Goal: Task Accomplishment & Management: Use online tool/utility

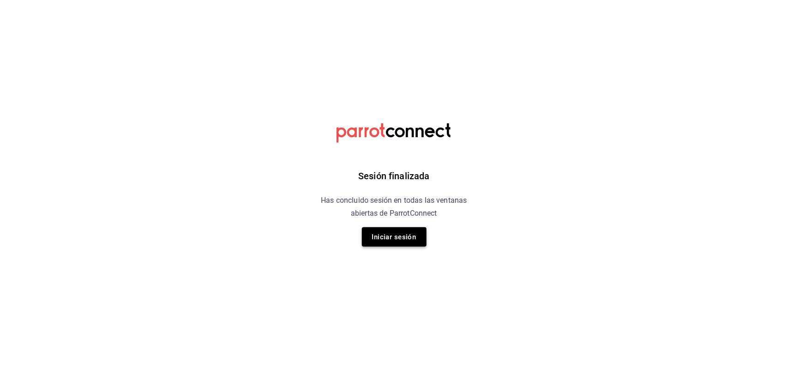
click at [399, 238] on button "Iniciar sesión" at bounding box center [394, 236] width 65 height 19
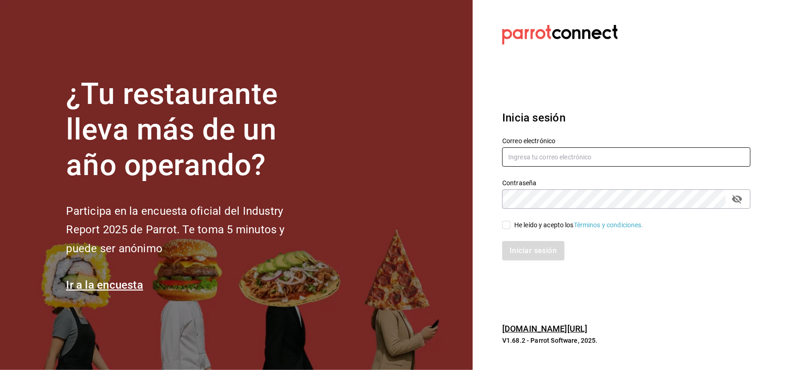
click at [641, 157] on input "text" at bounding box center [626, 156] width 248 height 19
type input "[PERSON_NAME][EMAIL_ADDRESS][DOMAIN_NAME]"
click at [506, 225] on input "He leído y acepto los Términos y condiciones." at bounding box center [506, 225] width 8 height 8
checkbox input "true"
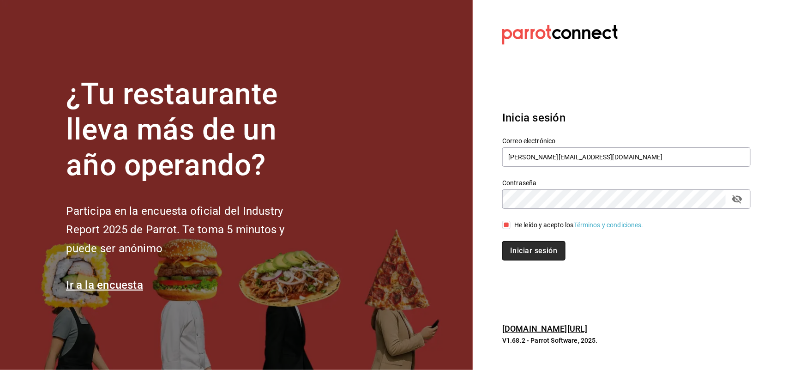
click at [516, 244] on button "Iniciar sesión" at bounding box center [533, 250] width 63 height 19
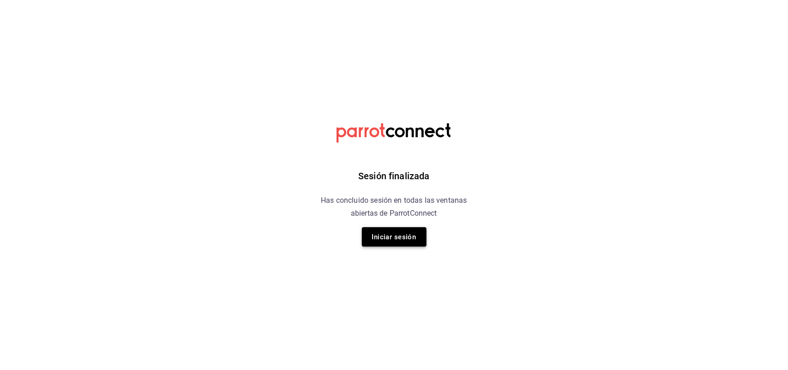
click at [411, 239] on button "Iniciar sesión" at bounding box center [394, 236] width 65 height 19
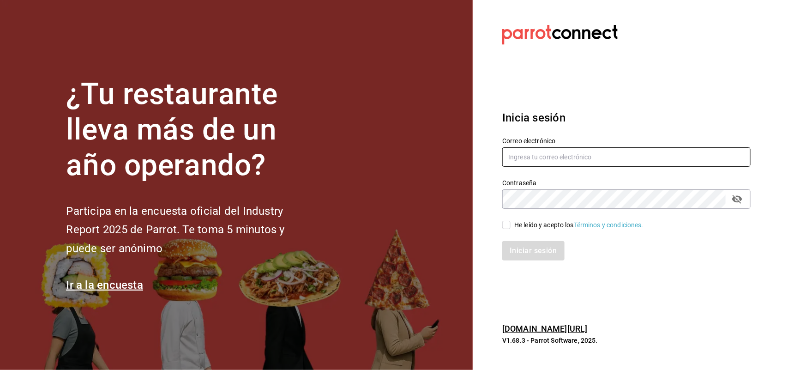
click at [541, 162] on input "text" at bounding box center [626, 156] width 248 height 19
type input "[PERSON_NAME][EMAIL_ADDRESS][DOMAIN_NAME]"
click at [507, 226] on input "He leído y acepto los Términos y condiciones." at bounding box center [506, 225] width 8 height 8
checkbox input "true"
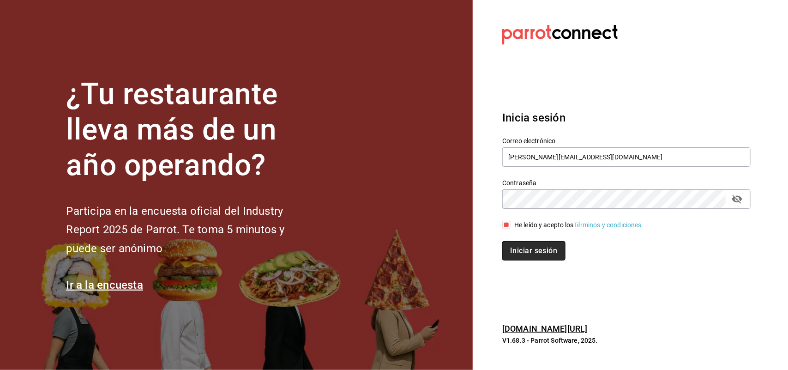
click at [525, 252] on button "Iniciar sesión" at bounding box center [533, 250] width 63 height 19
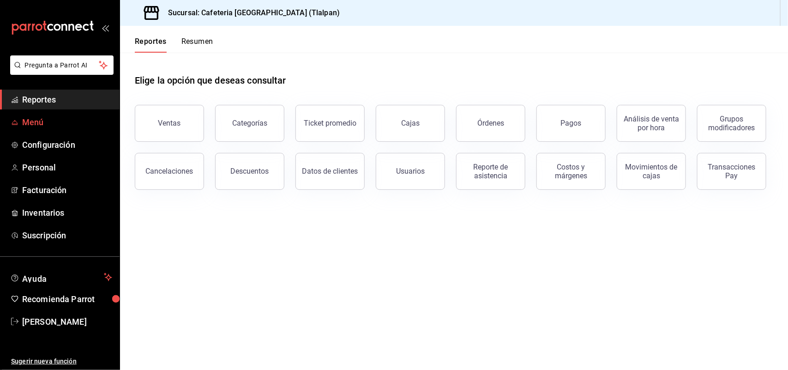
click at [44, 124] on span "Menú" at bounding box center [67, 122] width 90 height 12
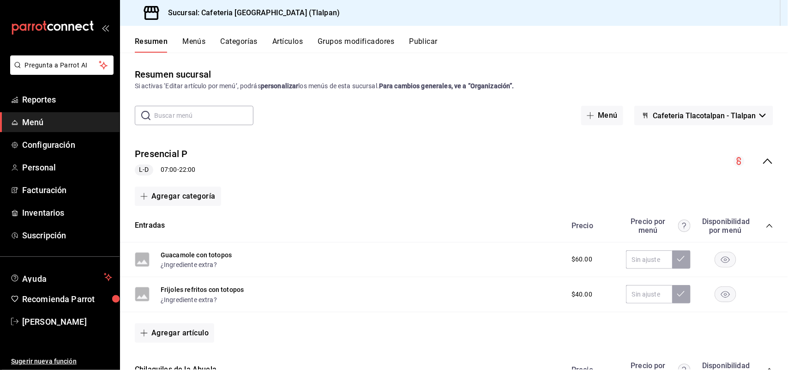
click at [287, 40] on button "Artículos" at bounding box center [287, 45] width 30 height 16
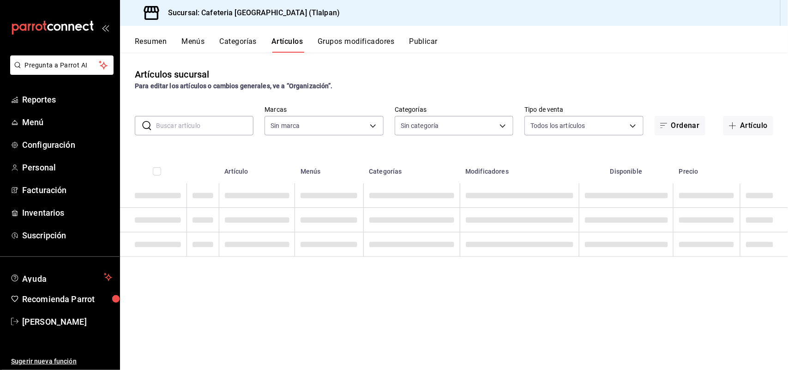
type input "ec576109-29d1-42df-b2ca-5becddbd2efe,3dfd9669-9911-4f47-a36d-8fb2dcc6eb36,e5a57…"
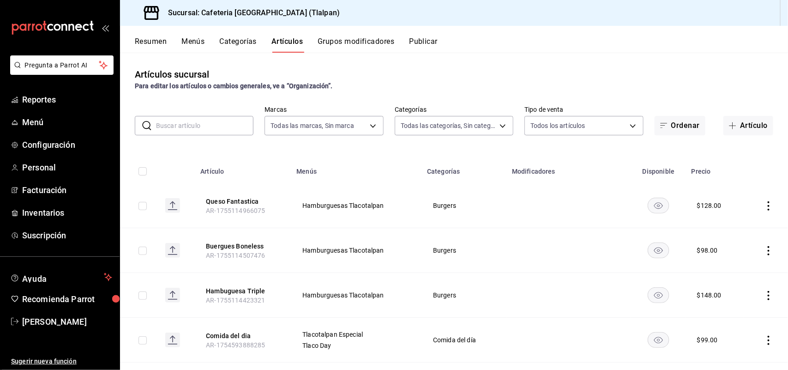
type input "98b23138-1f3d-4082-b5c3-6d96513b96f3,657201d4-d6ef-4148-94c8-ccd00e340086,2df64…"
click at [212, 120] on input "text" at bounding box center [204, 125] width 97 height 18
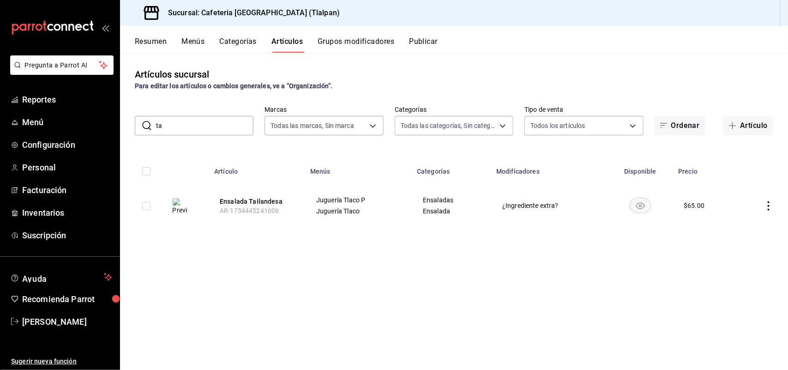
type input "t"
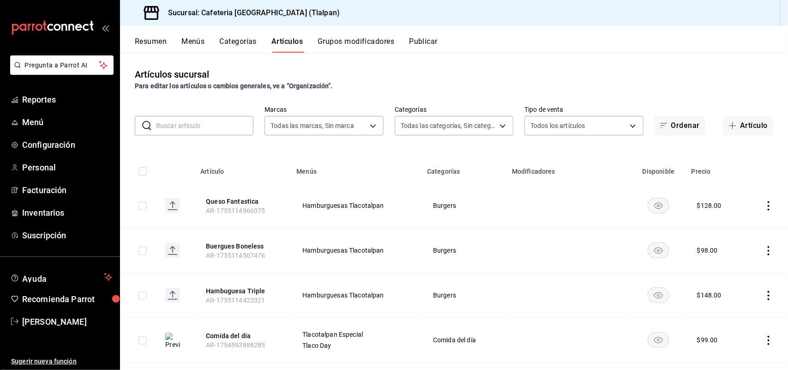
click at [234, 39] on button "Categorías" at bounding box center [238, 45] width 37 height 16
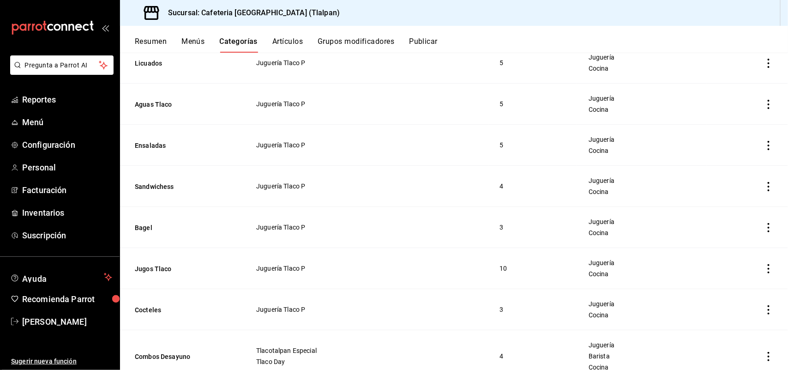
scroll to position [299, 0]
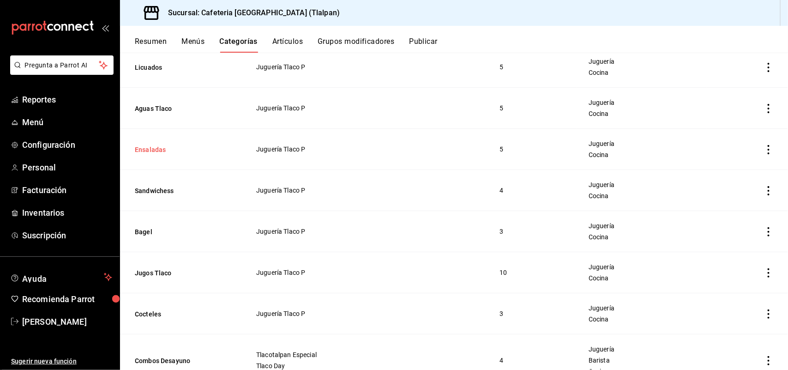
click at [155, 153] on button "Ensaladas" at bounding box center [181, 149] width 92 height 9
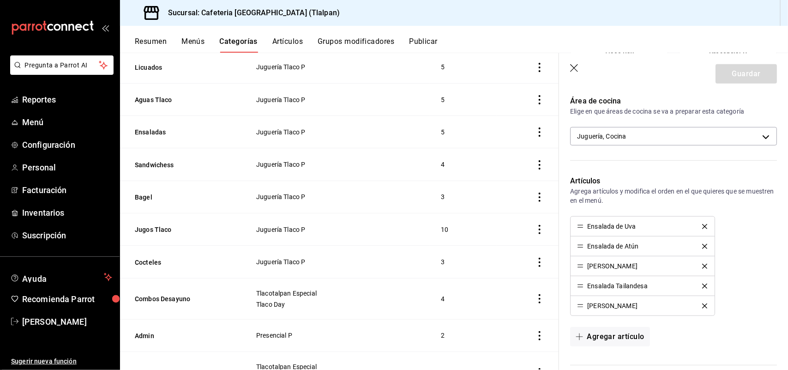
scroll to position [216, 0]
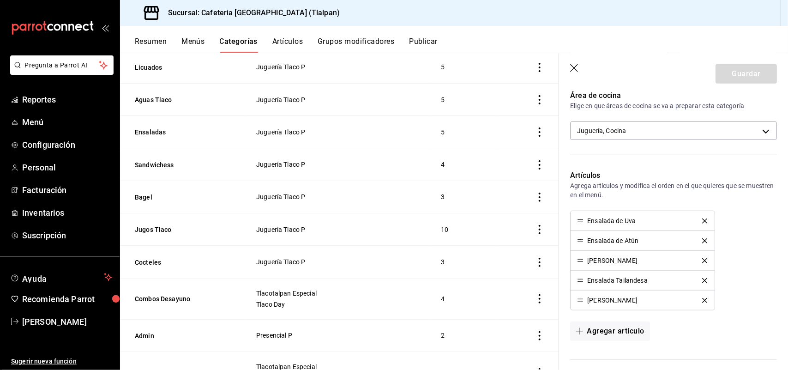
click at [702, 278] on icon "delete" at bounding box center [704, 280] width 5 height 5
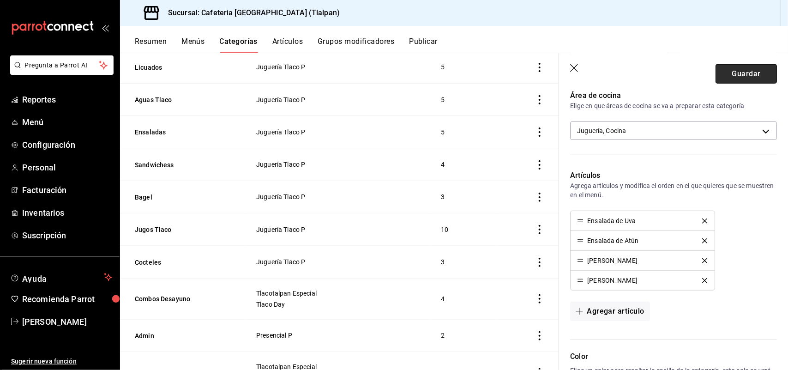
click at [750, 68] on button "Guardar" at bounding box center [746, 73] width 61 height 19
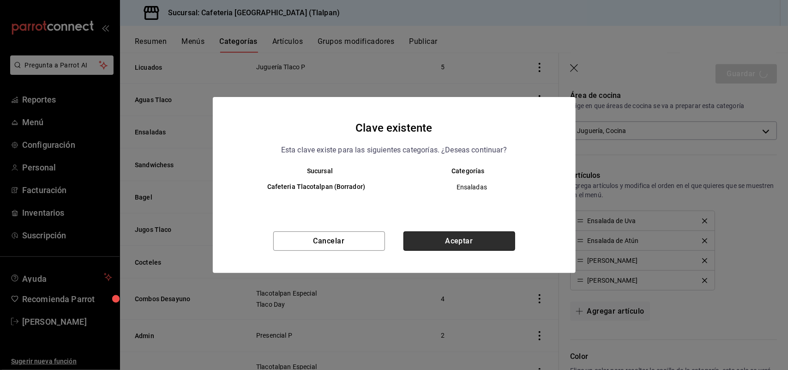
click at [461, 238] on button "Aceptar" at bounding box center [460, 240] width 112 height 19
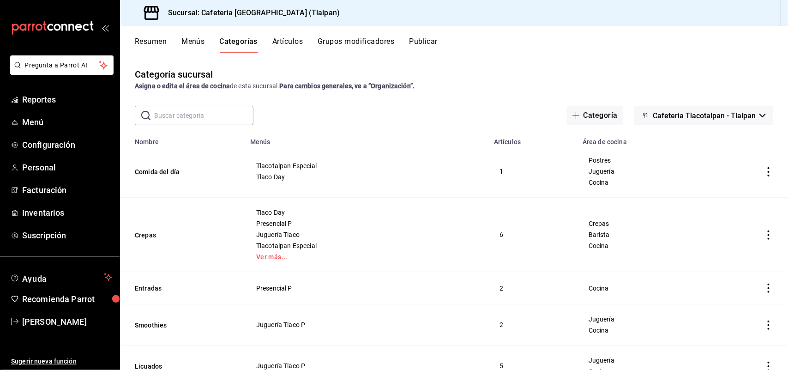
click at [280, 42] on button "Artículos" at bounding box center [287, 45] width 30 height 16
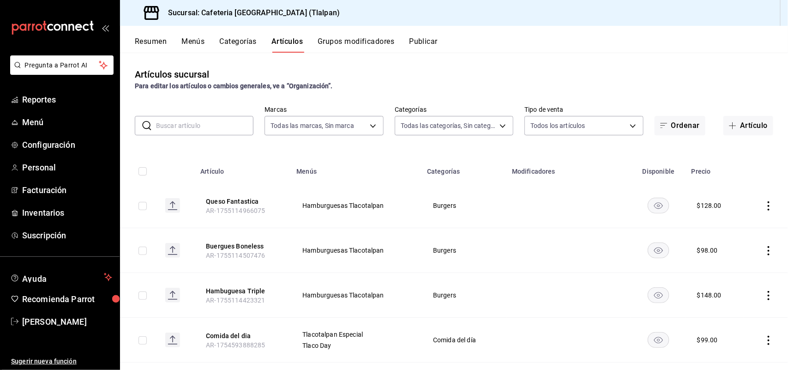
type input "ec576109-29d1-42df-b2ca-5becddbd2efe,3dfd9669-9911-4f47-a36d-8fb2dcc6eb36,e5a57…"
type input "98b23138-1f3d-4082-b5c3-6d96513b96f3,657201d4-d6ef-4148-94c8-ccd00e340086,2df64…"
click at [202, 122] on input "text" at bounding box center [204, 125] width 97 height 18
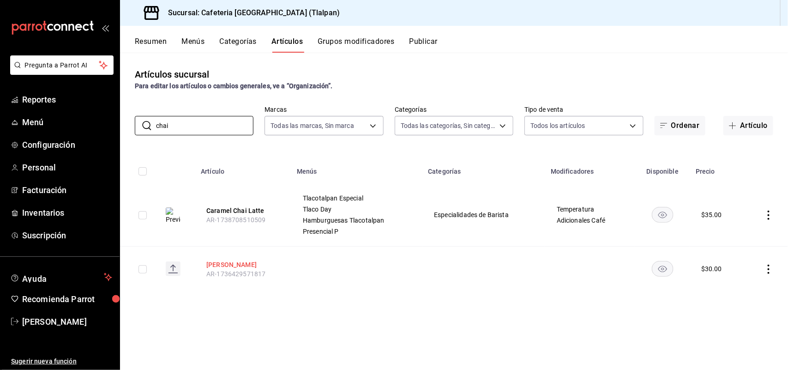
type input "chai"
click at [230, 264] on button "[PERSON_NAME]" at bounding box center [243, 264] width 74 height 9
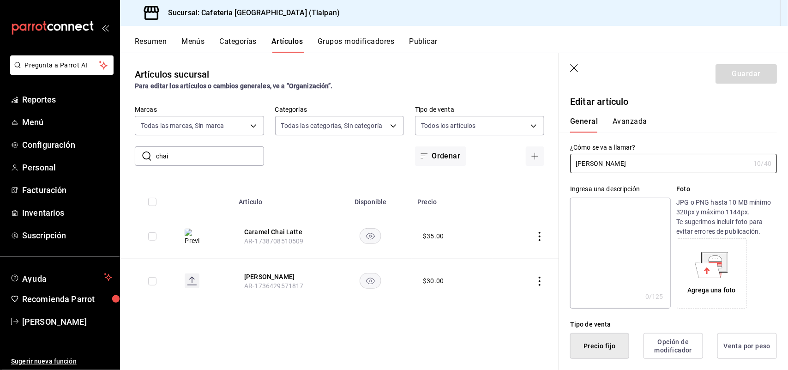
type input "$30.00"
click at [576, 67] on icon "button" at bounding box center [574, 68] width 9 height 9
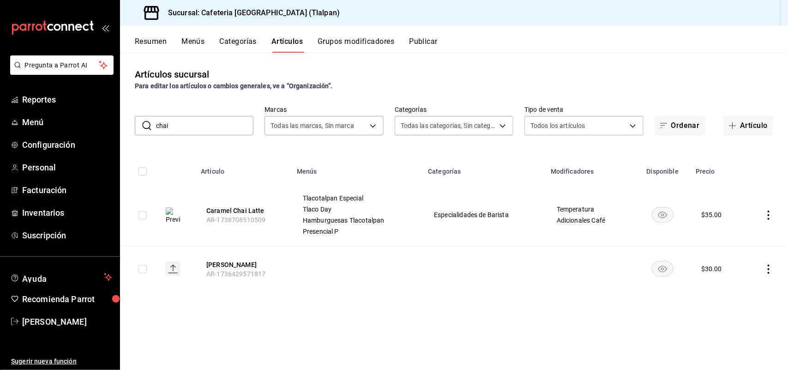
click at [366, 42] on button "Grupos modificadores" at bounding box center [356, 45] width 77 height 16
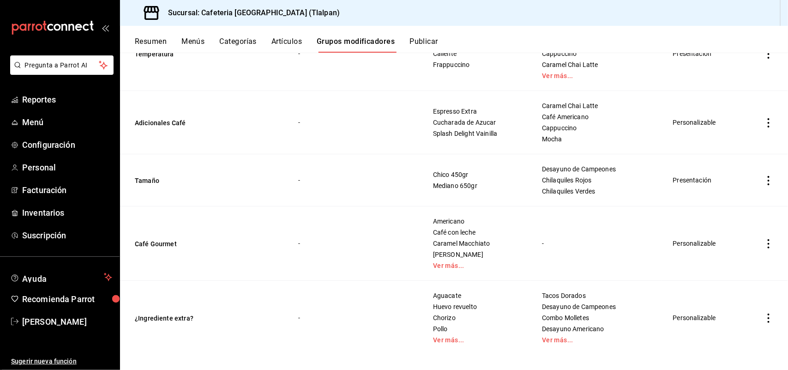
scroll to position [1739, 0]
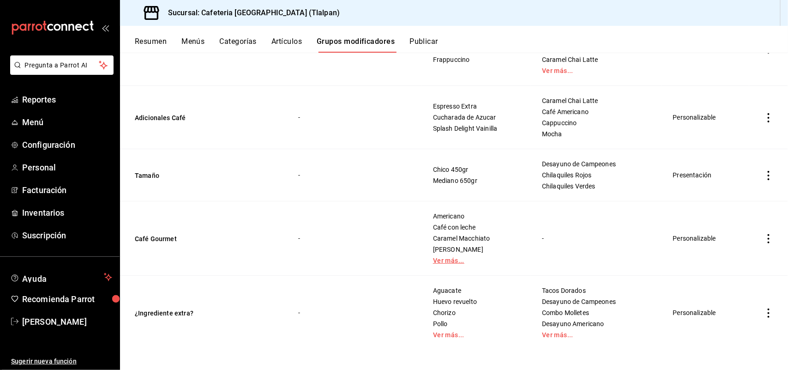
click at [433, 264] on link "Ver más..." at bounding box center [476, 260] width 86 height 6
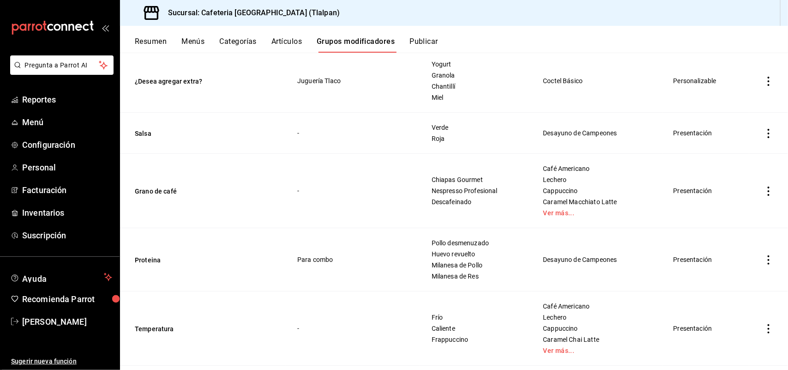
scroll to position [1462, 0]
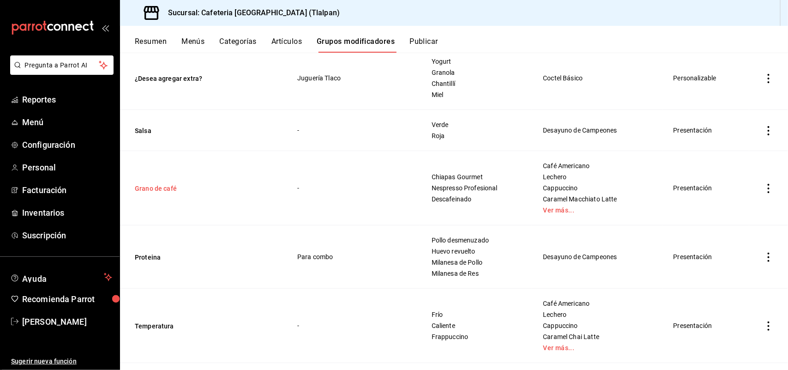
click at [163, 190] on button "Grano de café" at bounding box center [190, 188] width 111 height 9
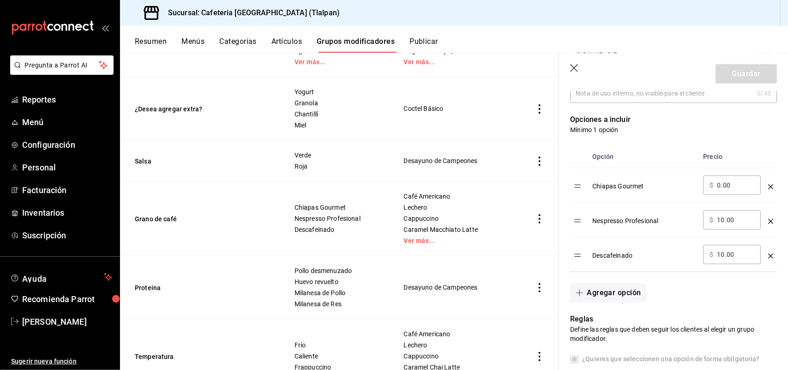
scroll to position [227, 0]
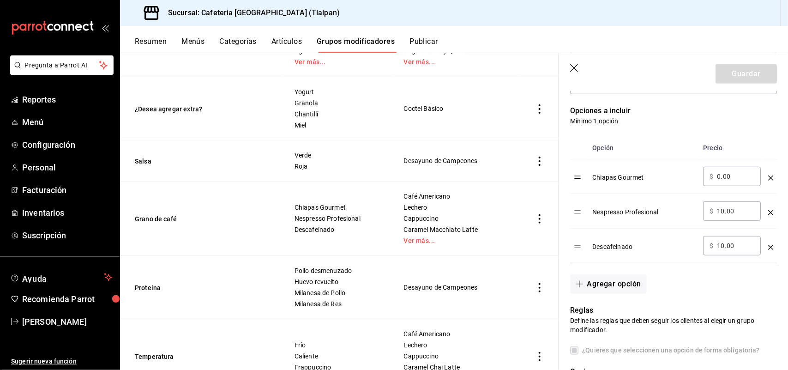
click at [576, 66] on icon "button" at bounding box center [574, 68] width 9 height 9
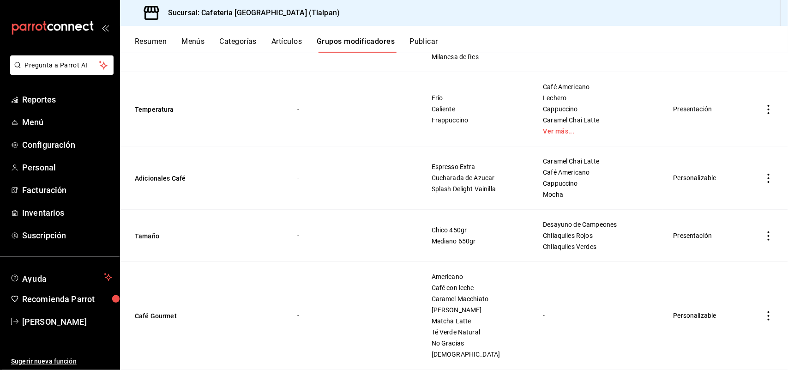
scroll to position [1682, 0]
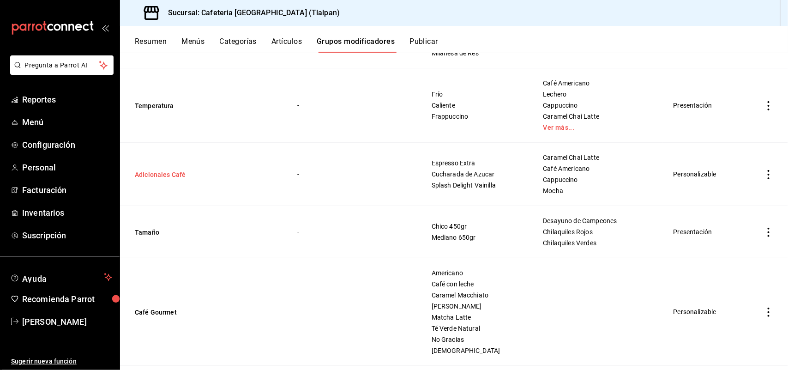
click at [163, 178] on button "Adicionales Café" at bounding box center [190, 174] width 111 height 9
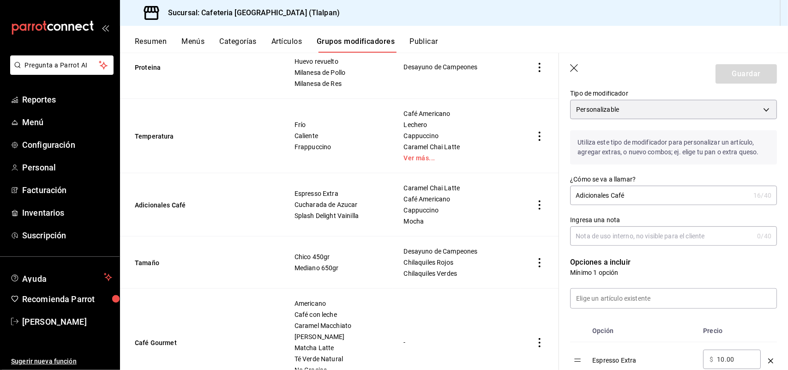
scroll to position [77, 0]
click at [573, 68] on icon "button" at bounding box center [574, 68] width 9 height 9
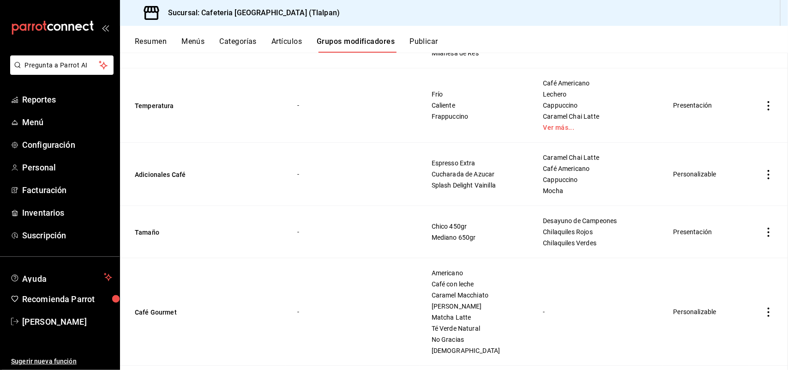
scroll to position [1778, 0]
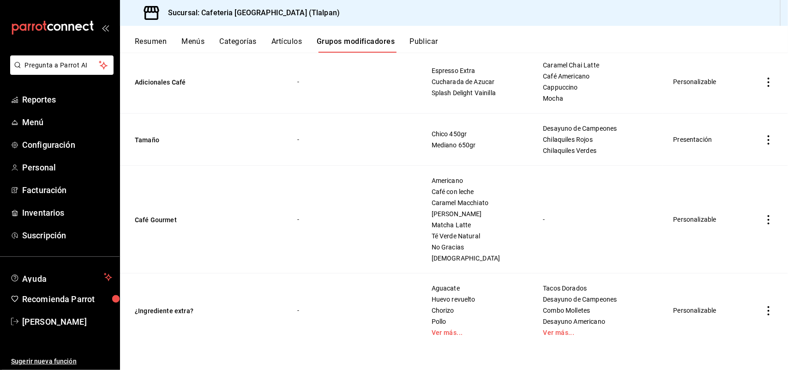
click at [282, 42] on button "Artículos" at bounding box center [287, 45] width 30 height 16
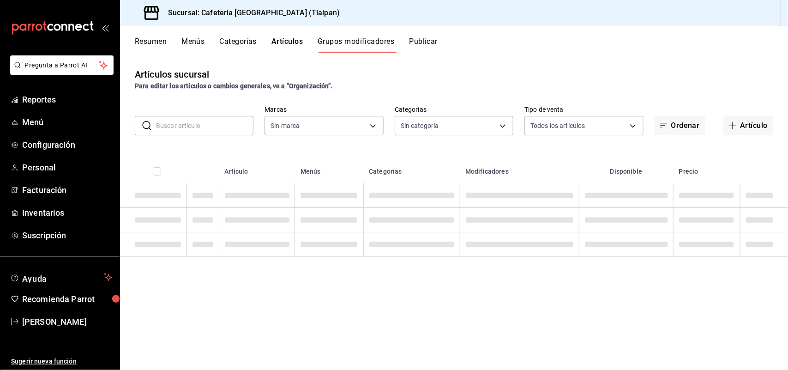
type input "ec576109-29d1-42df-b2ca-5becddbd2efe,3dfd9669-9911-4f47-a36d-8fb2dcc6eb36,e5a57…"
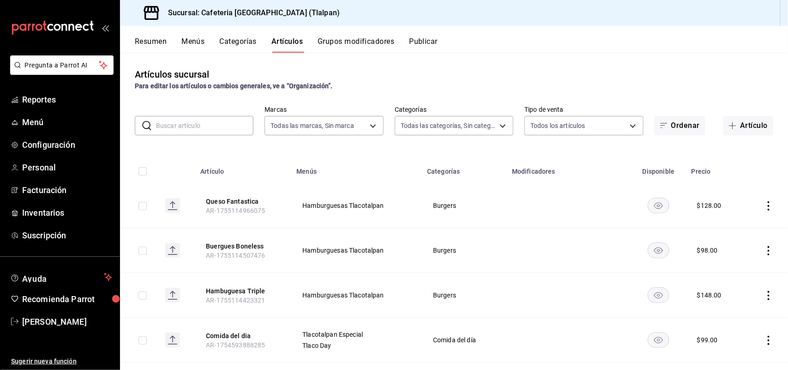
type input "98b23138-1f3d-4082-b5c3-6d96513b96f3,657201d4-d6ef-4148-94c8-ccd00e340086,2df64…"
click at [215, 121] on input "text" at bounding box center [204, 125] width 97 height 18
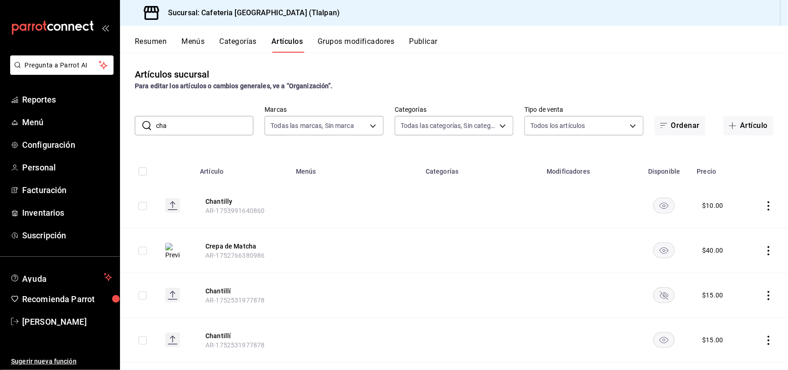
type input "chai"
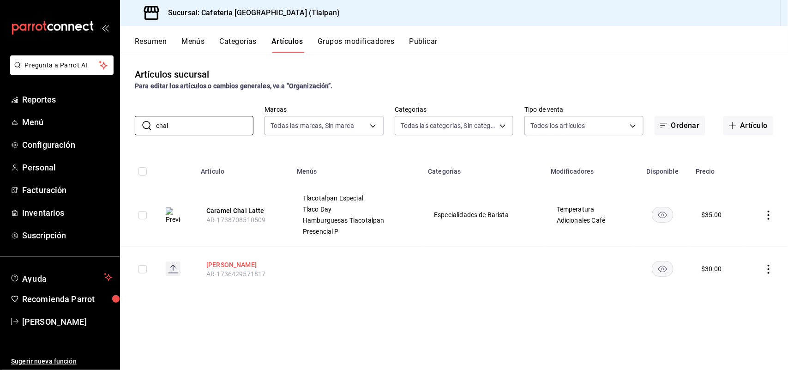
click at [225, 265] on button "[PERSON_NAME]" at bounding box center [243, 264] width 74 height 9
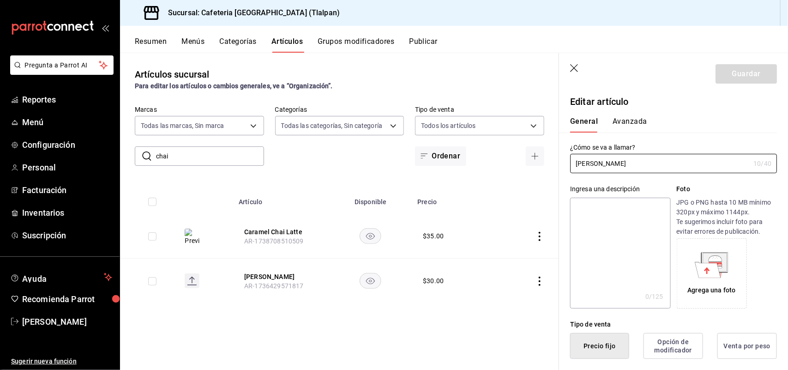
type input "$30.00"
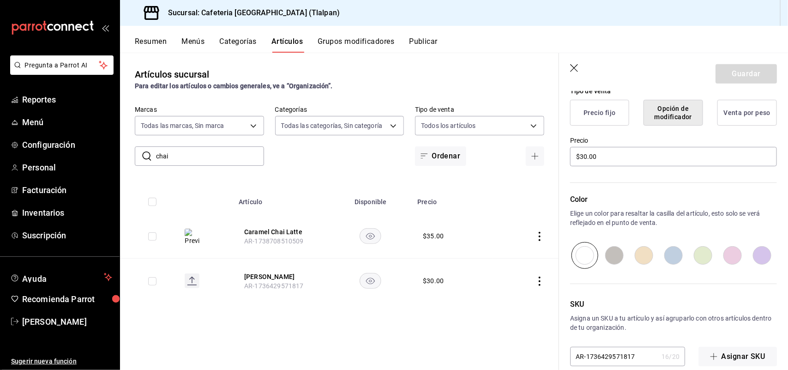
scroll to position [248, 0]
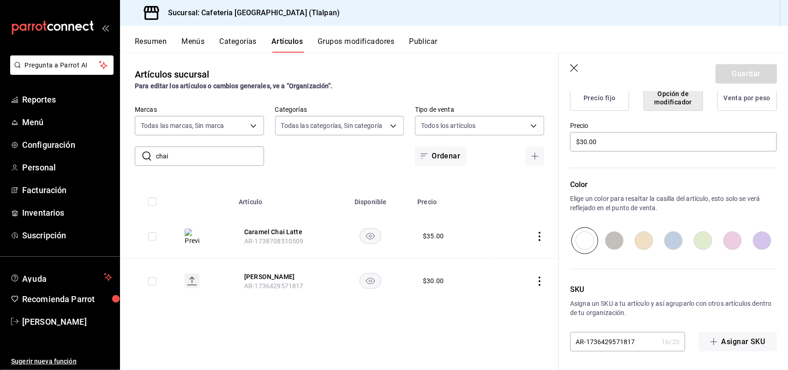
click at [577, 68] on icon "button" at bounding box center [574, 68] width 9 height 9
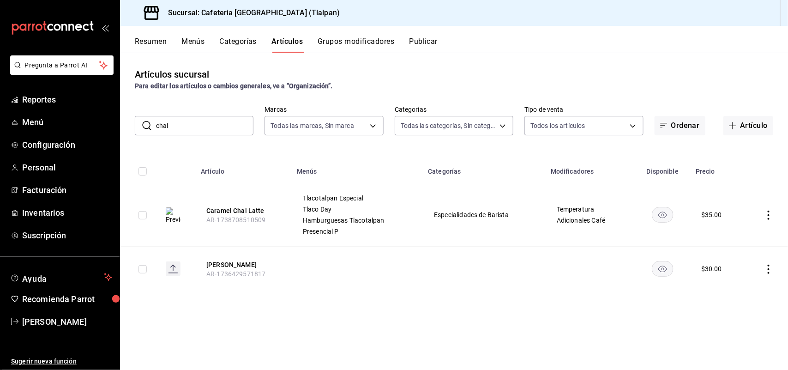
click at [244, 40] on button "Categorías" at bounding box center [238, 45] width 37 height 16
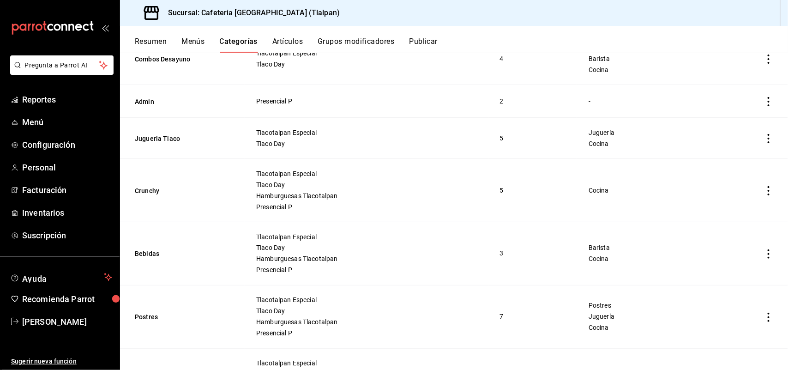
scroll to position [592, 0]
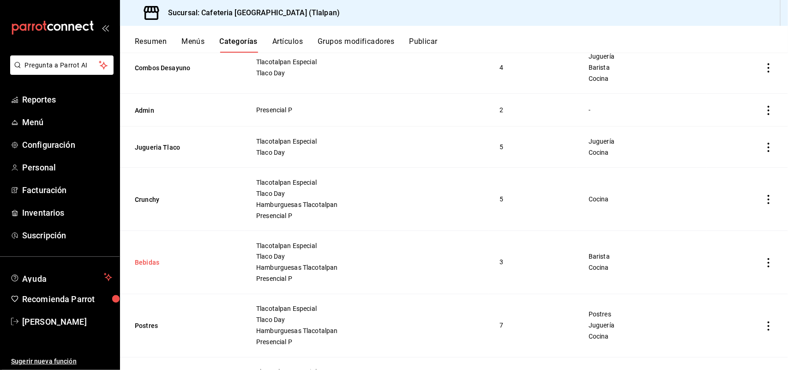
click at [148, 265] on button "Bebidas" at bounding box center [181, 262] width 92 height 9
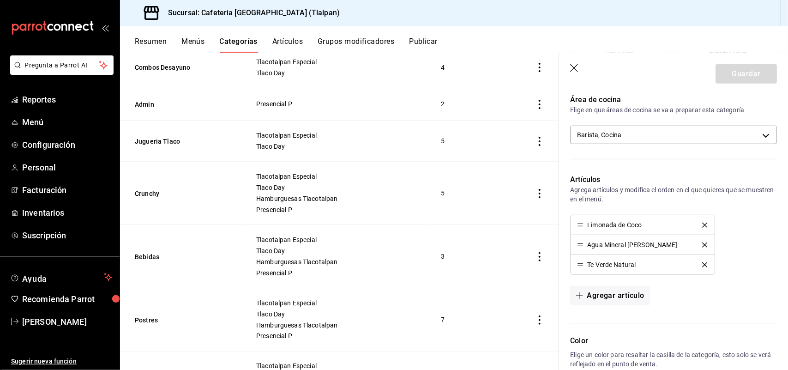
scroll to position [292, 0]
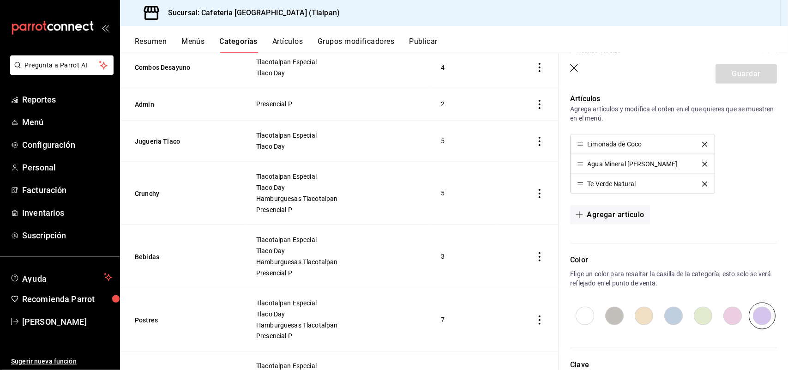
click at [576, 66] on icon "button" at bounding box center [574, 68] width 8 height 8
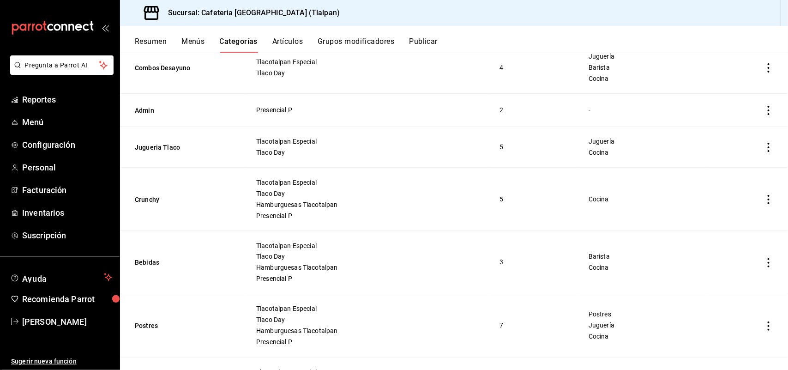
click at [335, 42] on button "Grupos modificadores" at bounding box center [356, 45] width 77 height 16
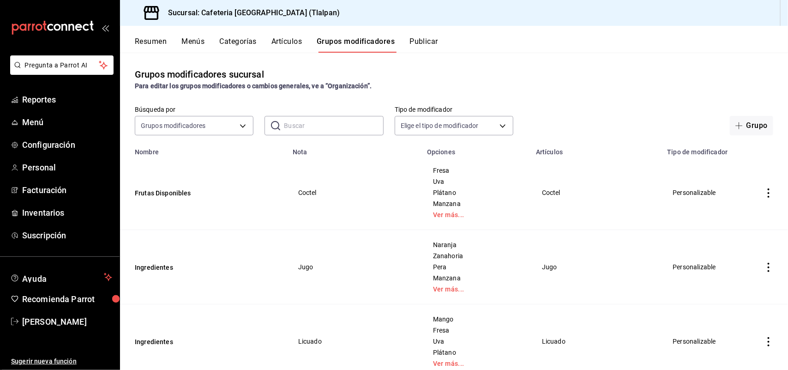
click at [192, 41] on button "Menús" at bounding box center [192, 45] width 23 height 16
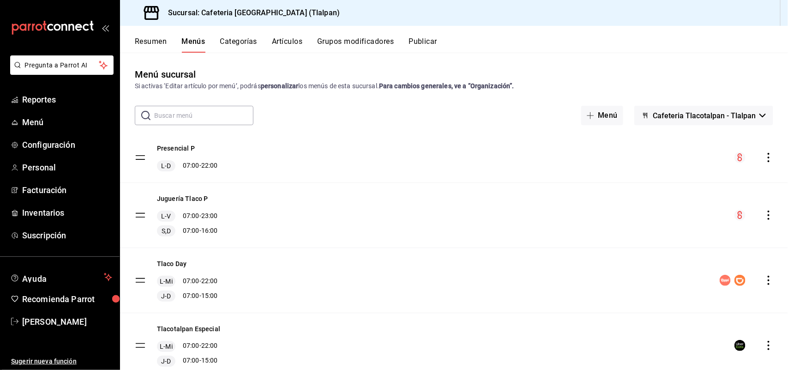
click at [231, 38] on button "Categorías" at bounding box center [238, 45] width 37 height 16
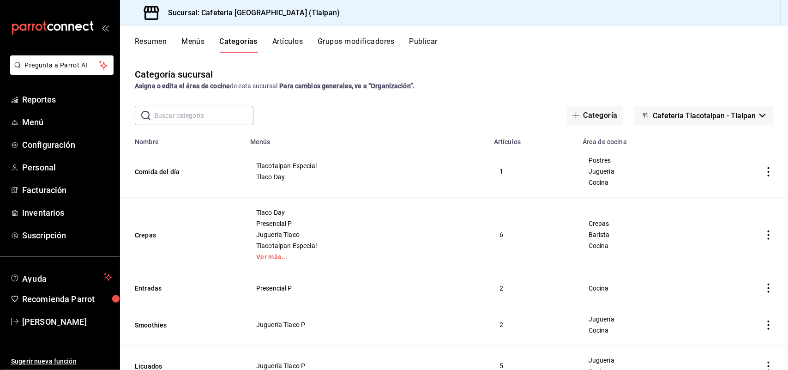
click at [289, 37] on button "Artículos" at bounding box center [287, 45] width 30 height 16
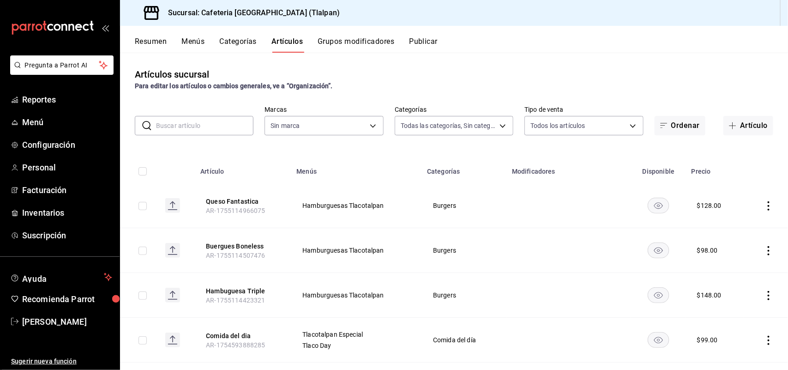
type input "98b23138-1f3d-4082-b5c3-6d96513b96f3,657201d4-d6ef-4148-94c8-ccd00e340086,2df64…"
type input "ec576109-29d1-42df-b2ca-5becddbd2efe,3dfd9669-9911-4f47-a36d-8fb2dcc6eb36,e5a57…"
click at [209, 131] on input "text" at bounding box center [204, 125] width 97 height 18
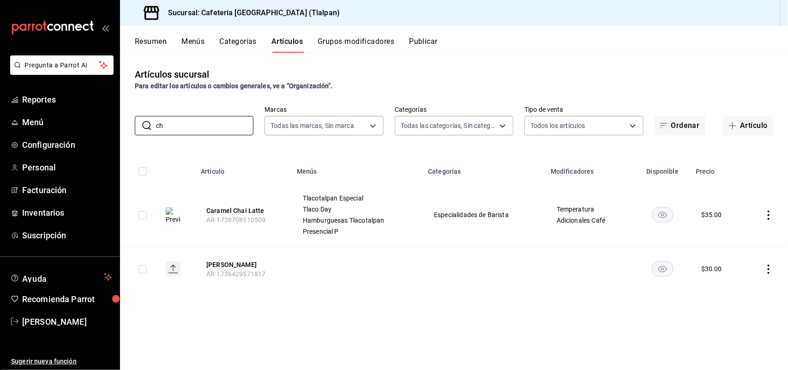
type input "c"
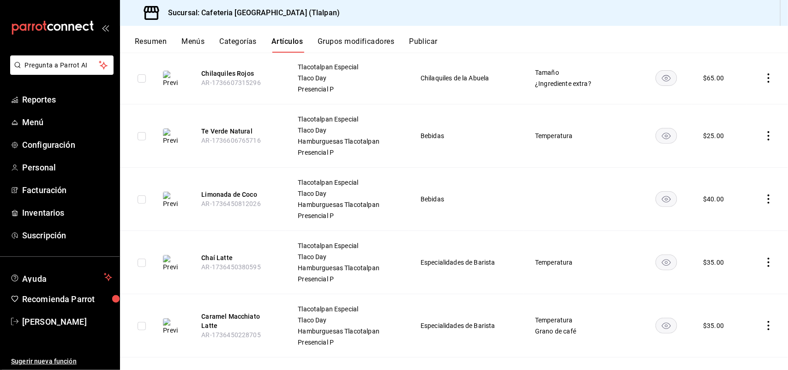
scroll to position [11163, 0]
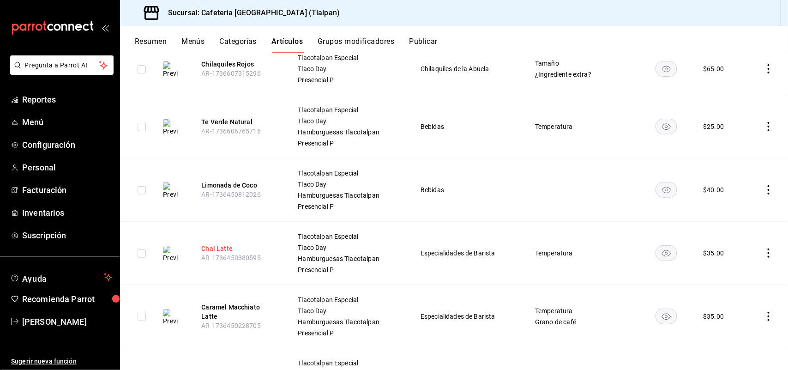
click at [216, 250] on button "Chaí Latte" at bounding box center [238, 248] width 74 height 9
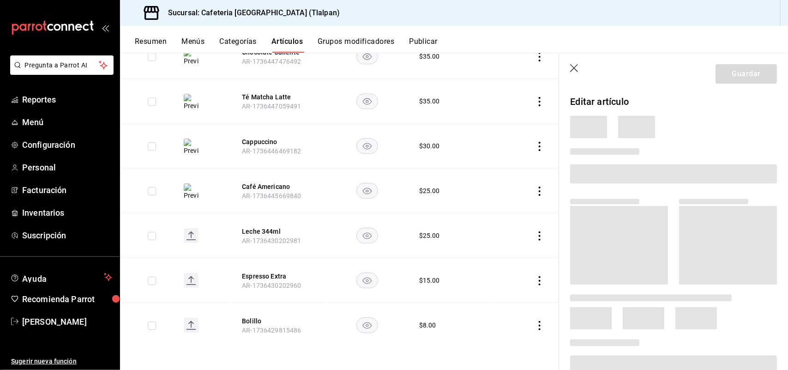
scroll to position [10428, 0]
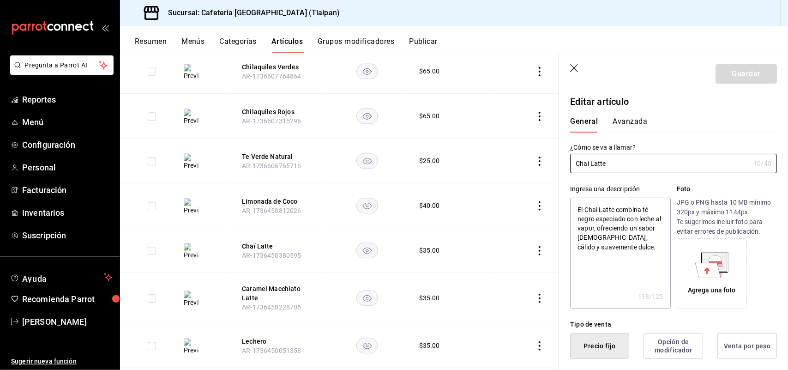
type textarea "x"
type input "$35.00"
radio input "false"
radio input "true"
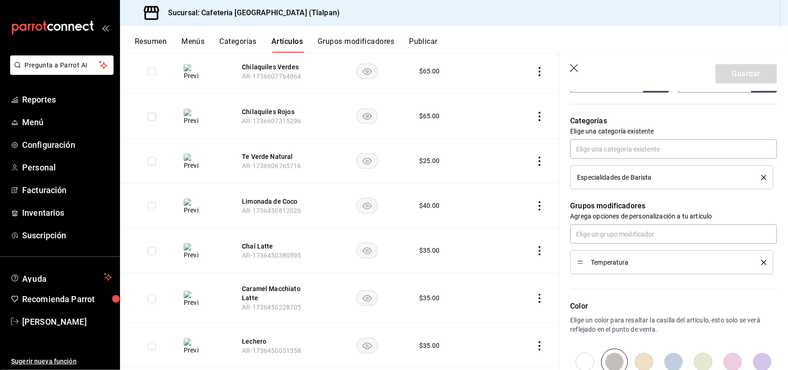
scroll to position [376, 0]
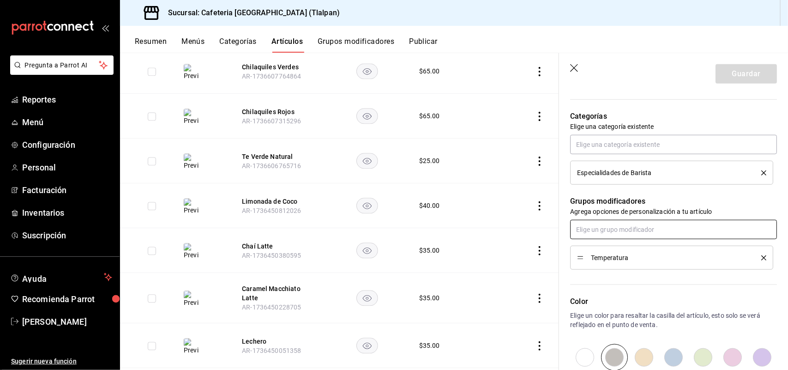
click at [608, 227] on input "text" at bounding box center [673, 229] width 207 height 19
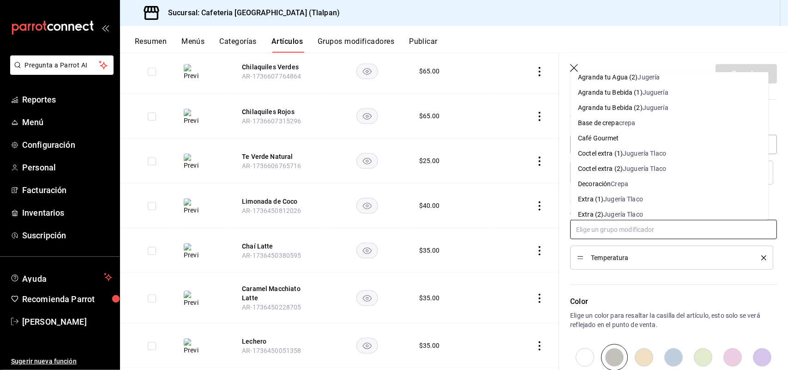
scroll to position [100, 0]
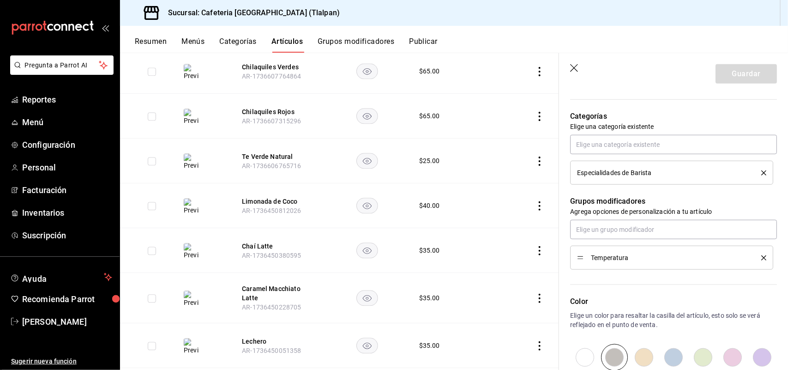
click at [574, 67] on icon "button" at bounding box center [574, 68] width 8 height 8
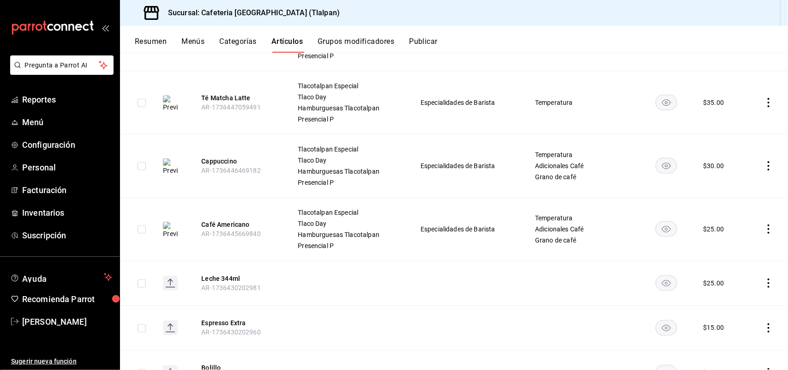
scroll to position [11570, 0]
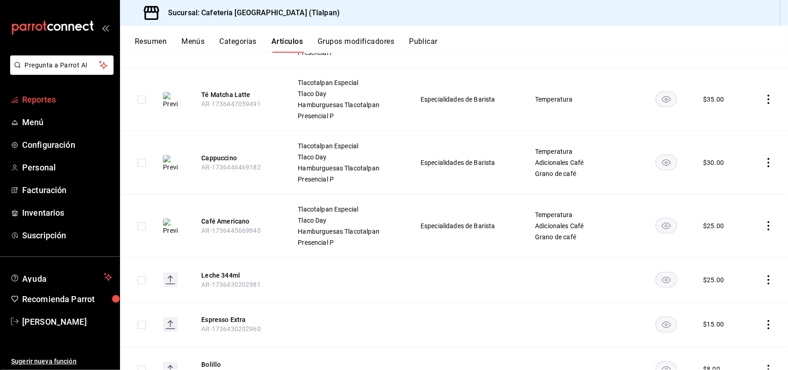
click at [55, 107] on link "Reportes" at bounding box center [60, 100] width 120 height 20
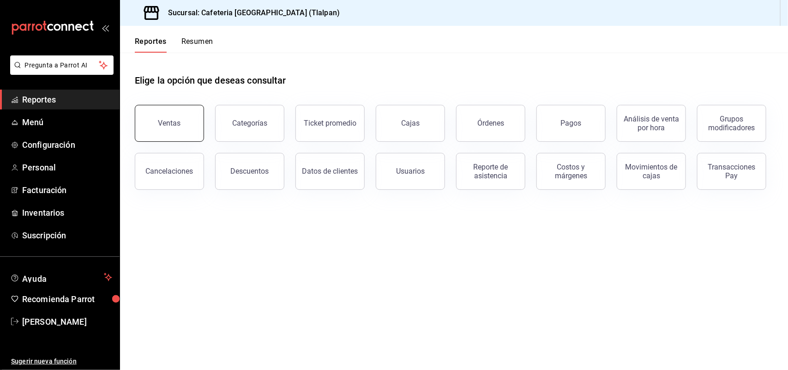
click at [173, 116] on button "Ventas" at bounding box center [169, 123] width 69 height 37
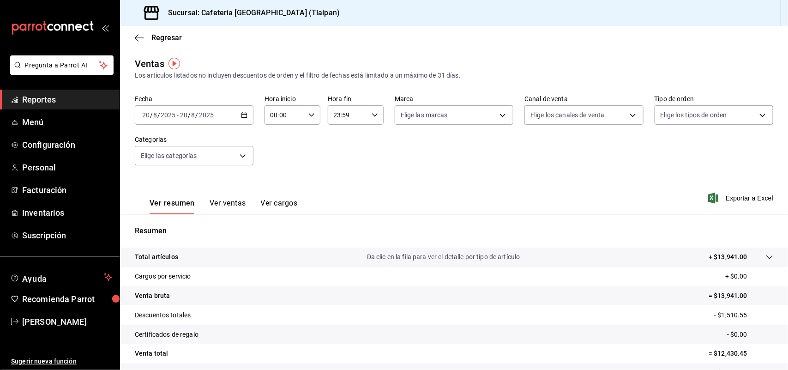
click at [242, 114] on \(Stroke\) "button" at bounding box center [245, 115] width 6 height 5
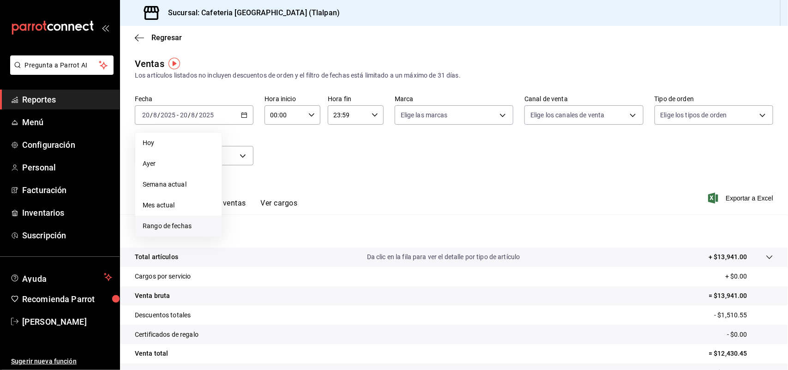
click at [165, 225] on span "Rango de fechas" at bounding box center [179, 226] width 72 height 10
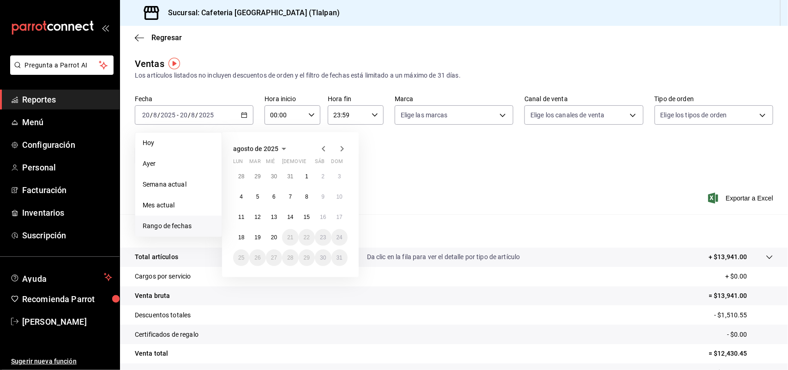
click at [399, 157] on div "Fecha [DATE] [DATE] - [DATE] [DATE] [DATE] [DATE] Semana actual Mes actual [GEO…" at bounding box center [454, 135] width 639 height 81
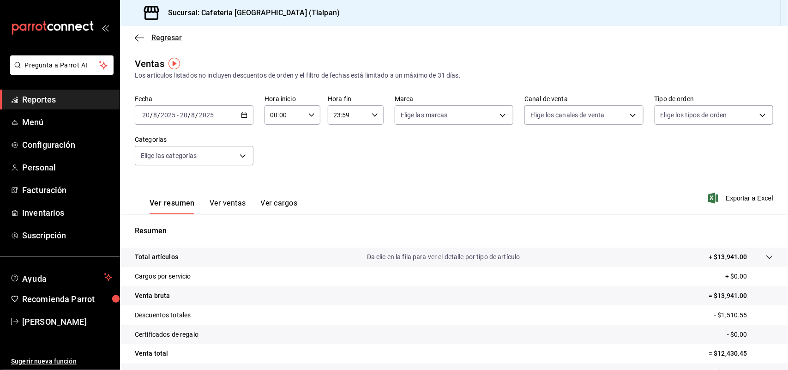
click at [139, 35] on icon "button" at bounding box center [139, 38] width 9 height 8
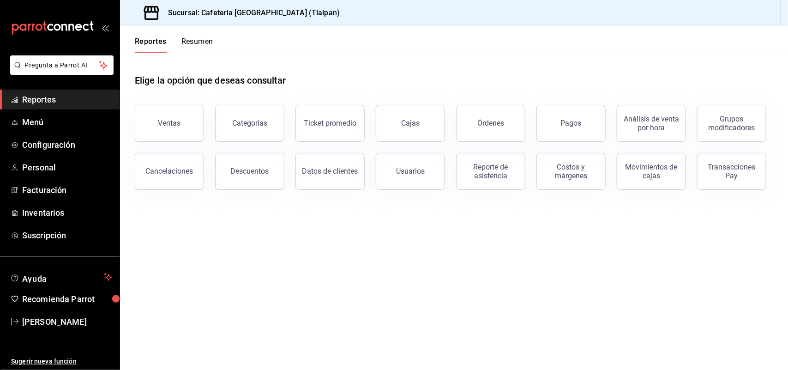
click at [59, 105] on span "Reportes" at bounding box center [67, 99] width 90 height 12
click at [181, 111] on button "Ventas" at bounding box center [169, 123] width 69 height 37
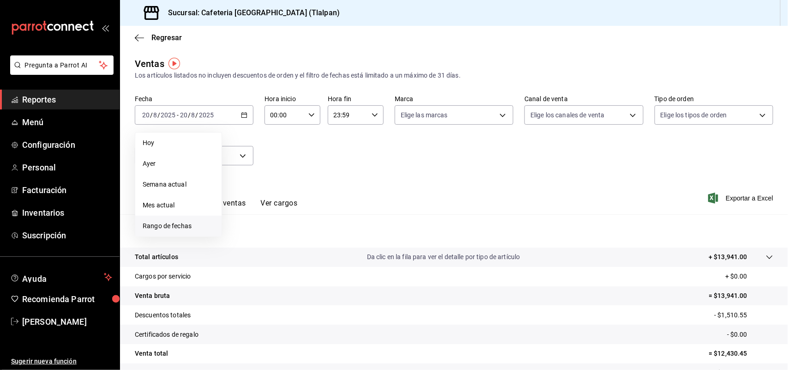
click at [193, 230] on span "Rango de fechas" at bounding box center [179, 226] width 72 height 10
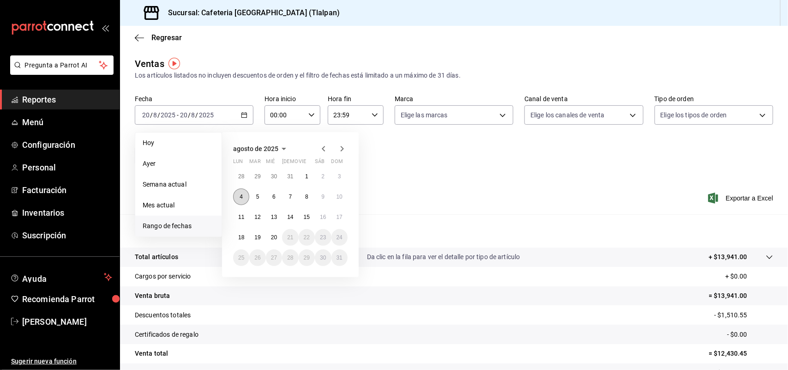
click at [241, 200] on button "4" at bounding box center [241, 196] width 16 height 17
click at [271, 236] on abbr "20" at bounding box center [274, 237] width 6 height 6
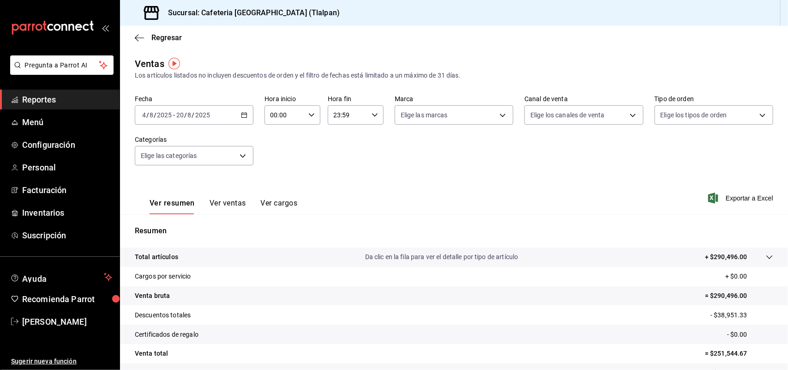
click at [231, 202] on button "Ver ventas" at bounding box center [228, 207] width 36 height 16
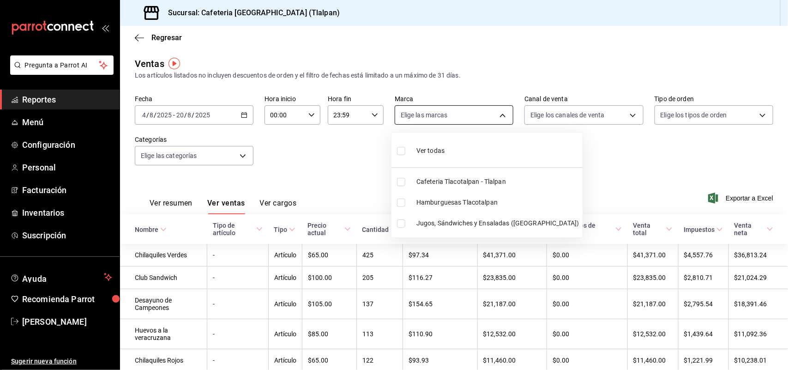
click at [454, 116] on body "Pregunta a Parrot AI Reportes Menú Configuración Personal Facturación Inventari…" at bounding box center [394, 185] width 788 height 370
click at [449, 224] on span "Jugos, Sándwiches y Ensaladas ([GEOGRAPHIC_DATA])" at bounding box center [498, 223] width 163 height 10
type input "e5a576e0-1280-44fc-956b-c23003dbc8e2"
checkbox input "true"
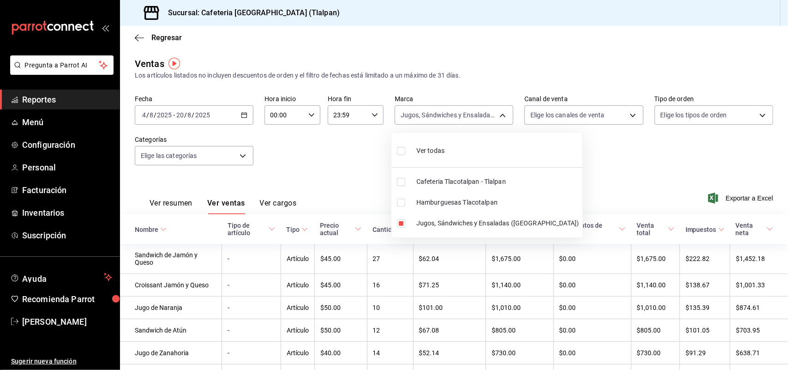
click at [589, 177] on div at bounding box center [394, 185] width 788 height 370
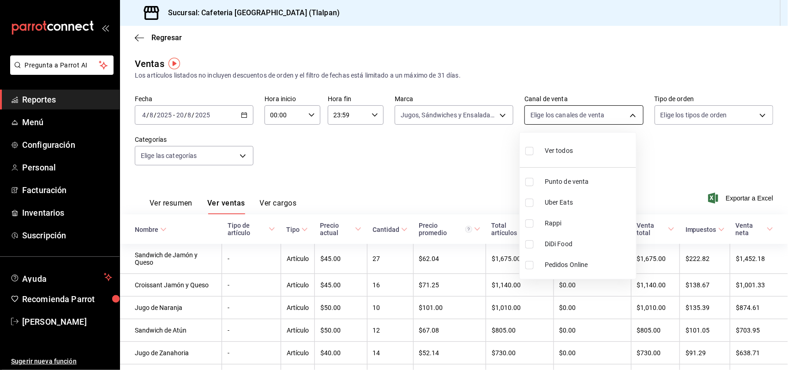
click at [564, 114] on body "Pregunta a Parrot AI Reportes Menú Configuración Personal Facturación Inventari…" at bounding box center [394, 185] width 788 height 370
click at [548, 145] on div "Ver todos" at bounding box center [550, 150] width 48 height 20
type input "PARROT,UBER_EATS,RAPPI,DIDI_FOOD,ONLINE"
checkbox input "true"
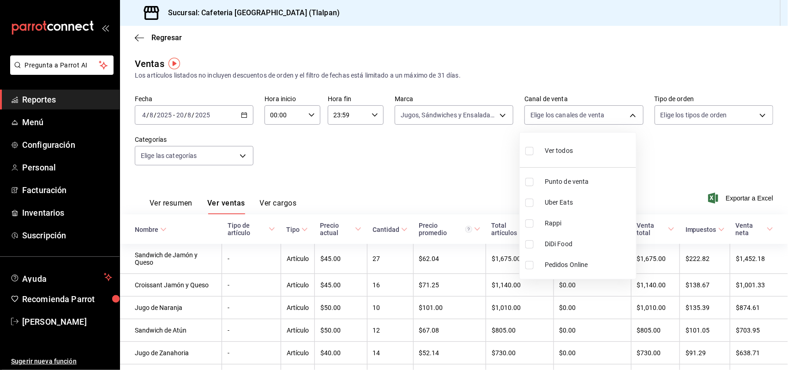
checkbox input "true"
click at [459, 157] on div at bounding box center [394, 185] width 788 height 370
